Goal: Find specific page/section: Find specific page/section

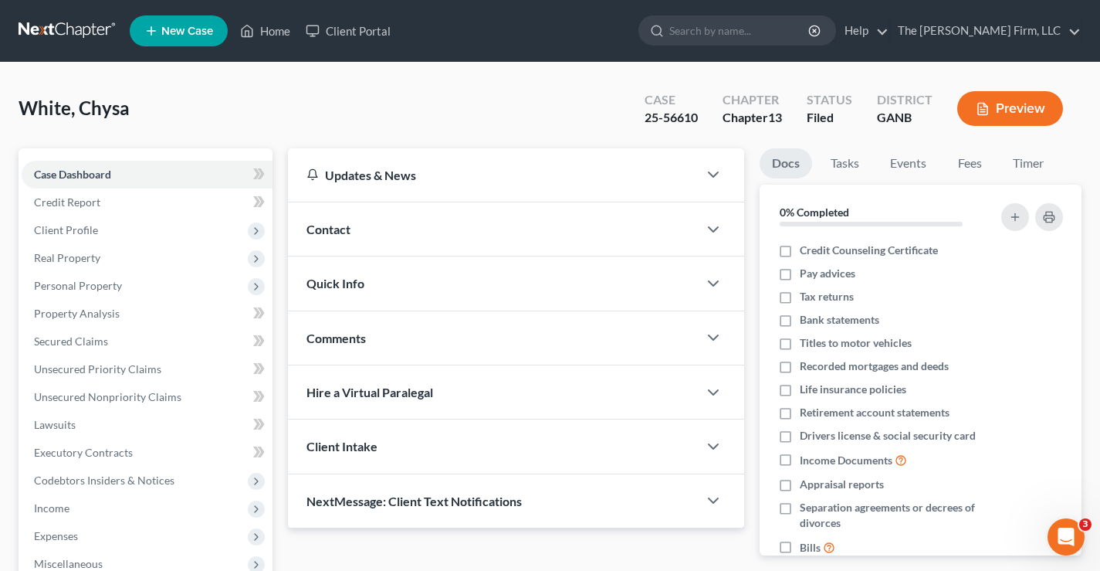
click at [74, 28] on link at bounding box center [68, 31] width 99 height 28
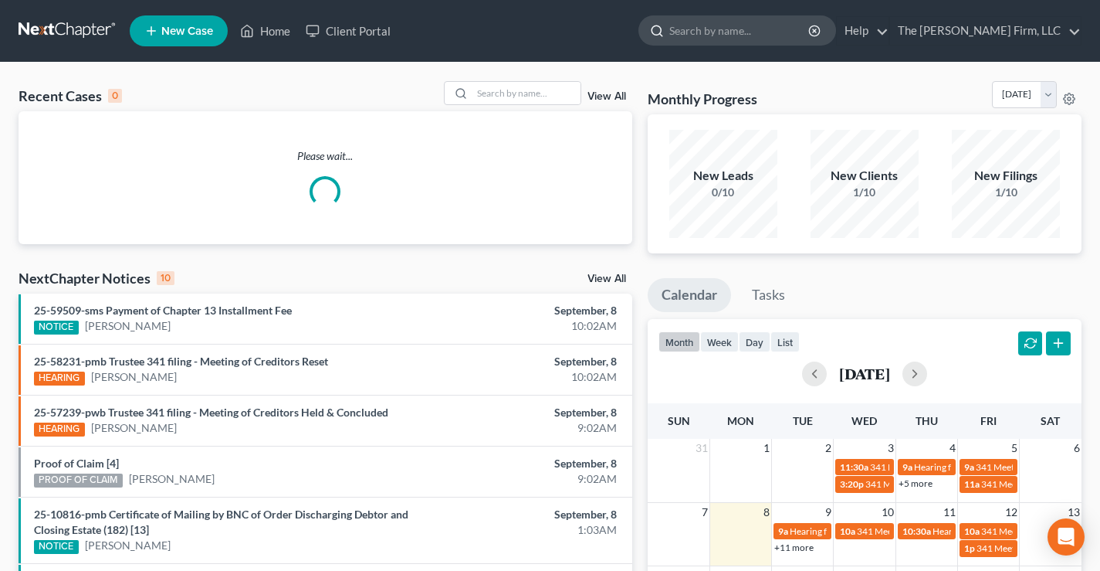
click at [779, 31] on input "search" at bounding box center [739, 30] width 141 height 29
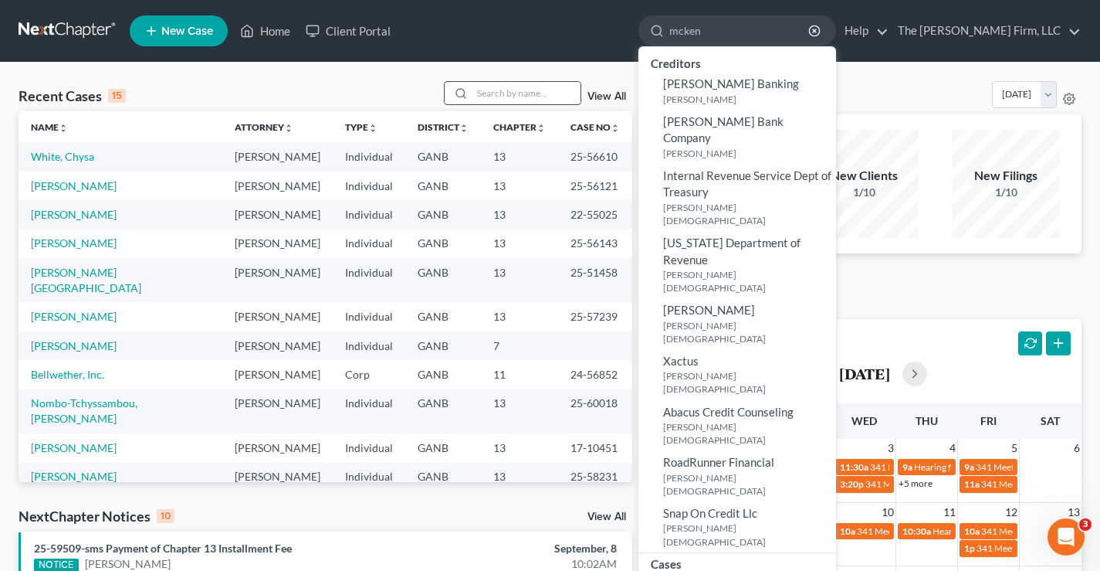
type input "mcken"
click at [505, 89] on input "search" at bounding box center [526, 93] width 108 height 22
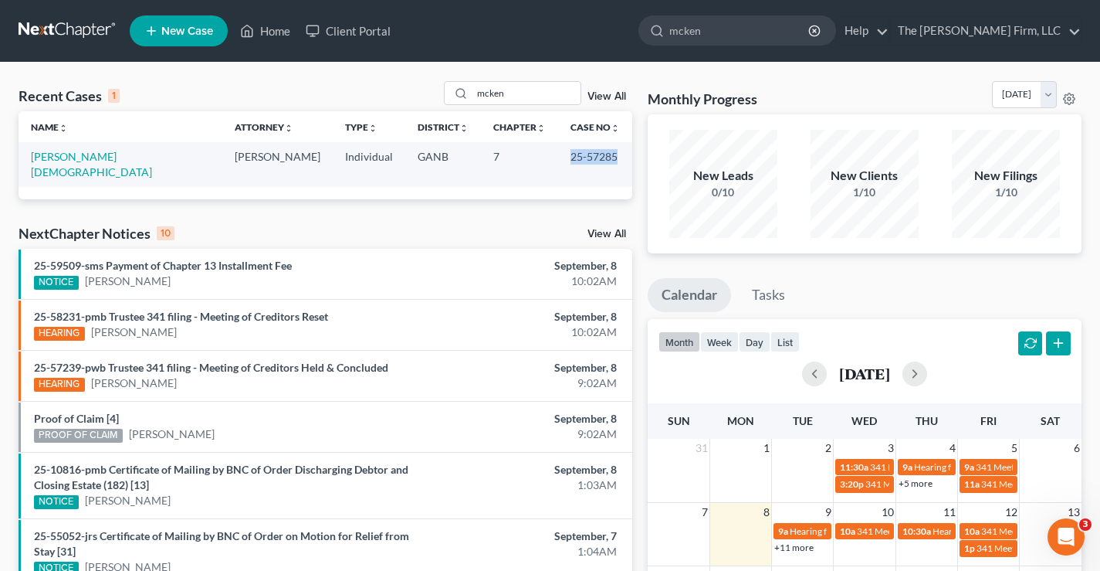
drag, startPoint x: 557, startPoint y: 155, endPoint x: 605, endPoint y: 154, distance: 48.7
click at [605, 154] on td "25-57285" at bounding box center [595, 164] width 74 height 44
copy td "25-57285"
click at [513, 94] on input "mcken" at bounding box center [526, 93] width 108 height 22
type input "m"
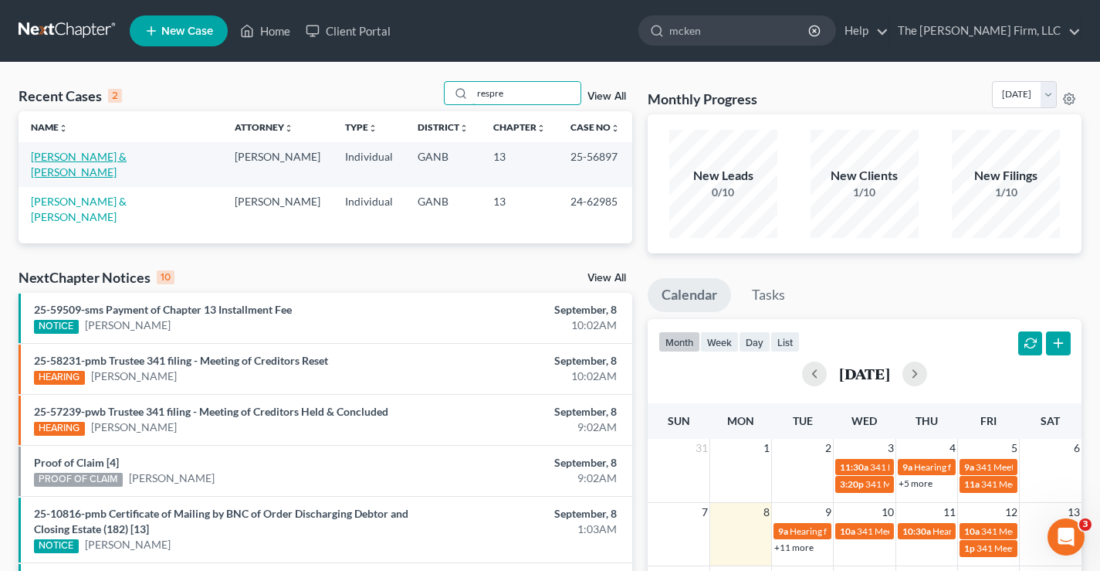
type input "respre"
click at [49, 160] on link "Respress, Russell & Woodards-Respress, Pauline" at bounding box center [79, 164] width 96 height 29
